Goal: Task Accomplishment & Management: Use online tool/utility

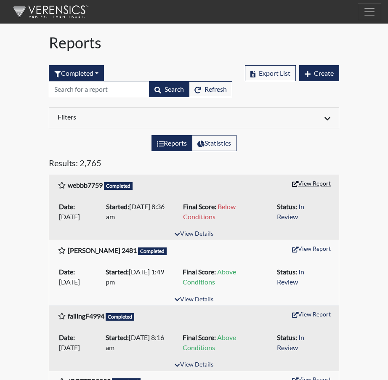
click at [308, 181] on button "View Report" at bounding box center [311, 183] width 46 height 13
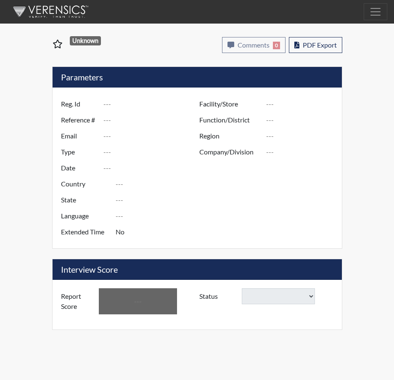
type input "webbb7759"
type input "51065"
type input "[PERSON_NAME][EMAIL_ADDRESS][PERSON_NAME][DOMAIN_NAME]"
type input "Corrections Pre-Employment"
type input "Sep 3, 2025"
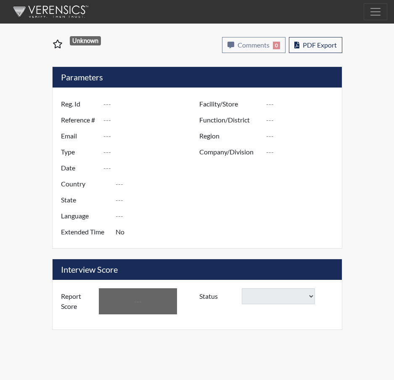
type input "[PERSON_NAME]"
type input "[GEOGRAPHIC_DATA]"
type input "[US_STATE]"
type input "English"
type input "Yes"
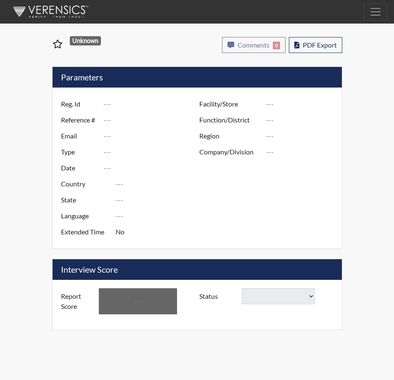
type input "Below Conditions"
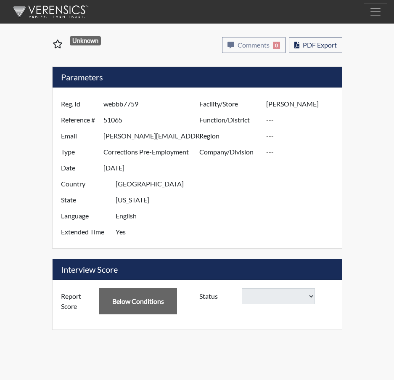
select select
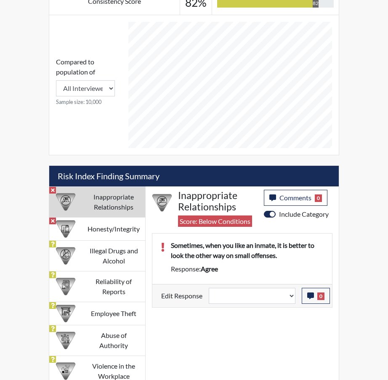
scroll to position [485, 0]
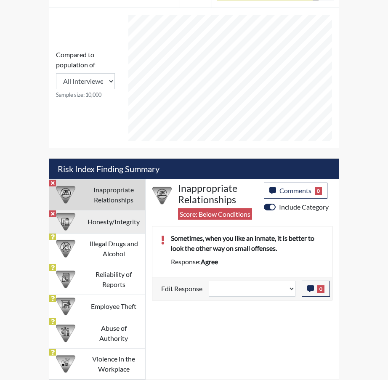
click at [109, 219] on td "Honesty/Integrity" at bounding box center [113, 221] width 63 height 23
select select
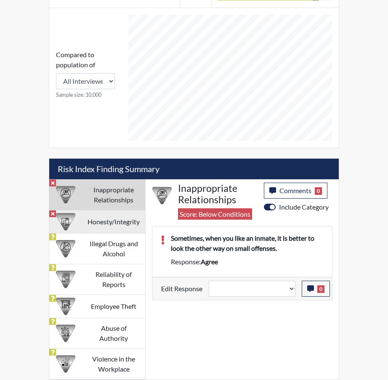
select select
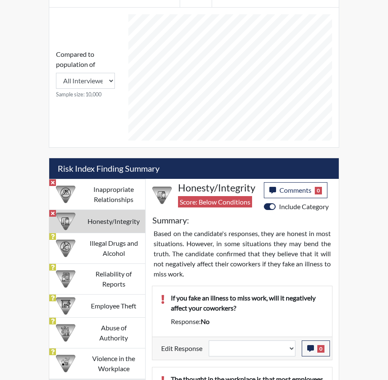
select select
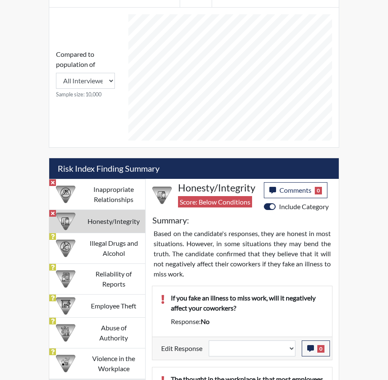
select select
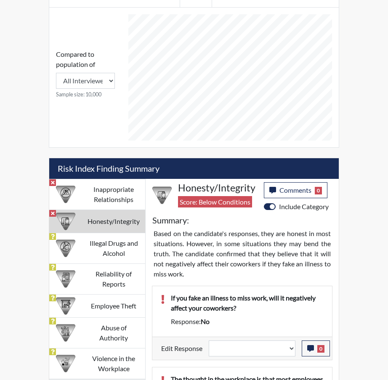
select select
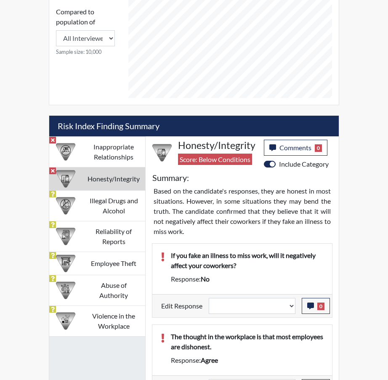
scroll to position [527, 0]
